Goal: Task Accomplishment & Management: Complete application form

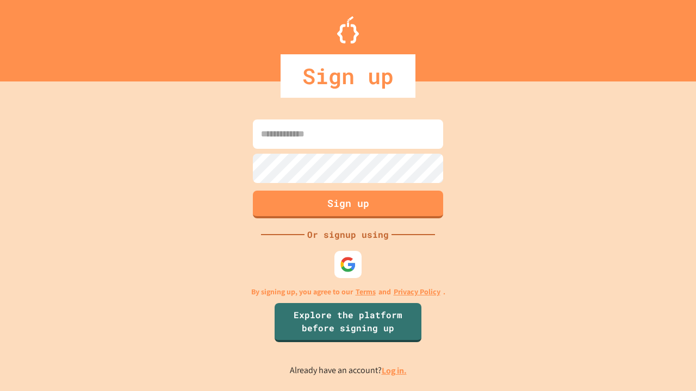
click at [395, 371] on link "Log in." at bounding box center [394, 370] width 25 height 11
